Goal: Browse casually

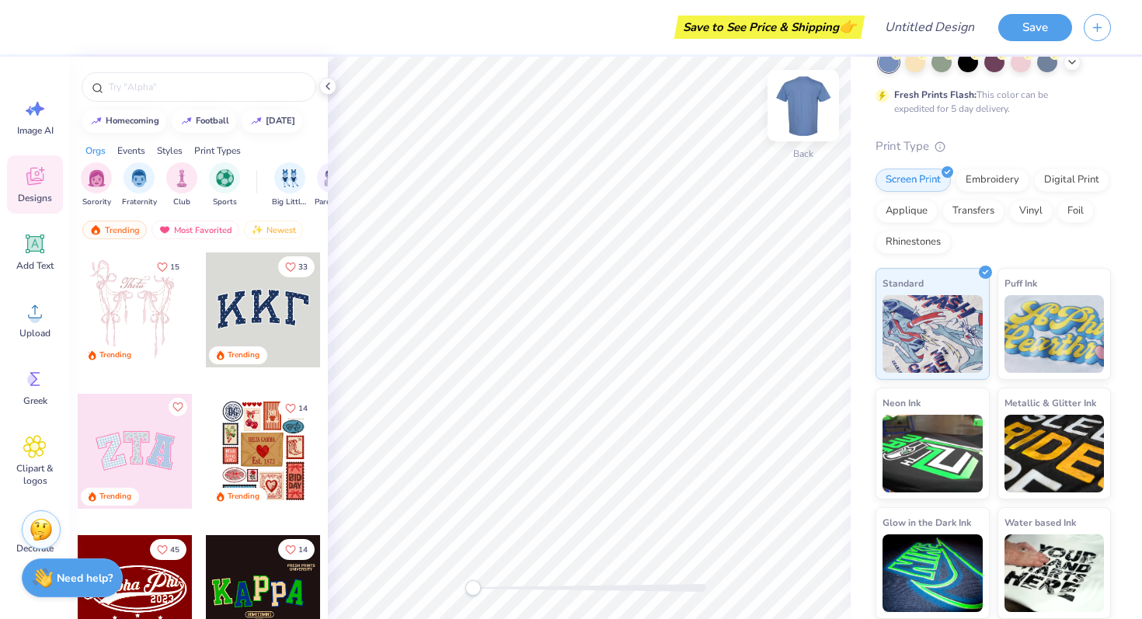
click at [795, 99] on img at bounding box center [803, 106] width 62 height 62
click at [795, 99] on img at bounding box center [803, 105] width 31 height 31
